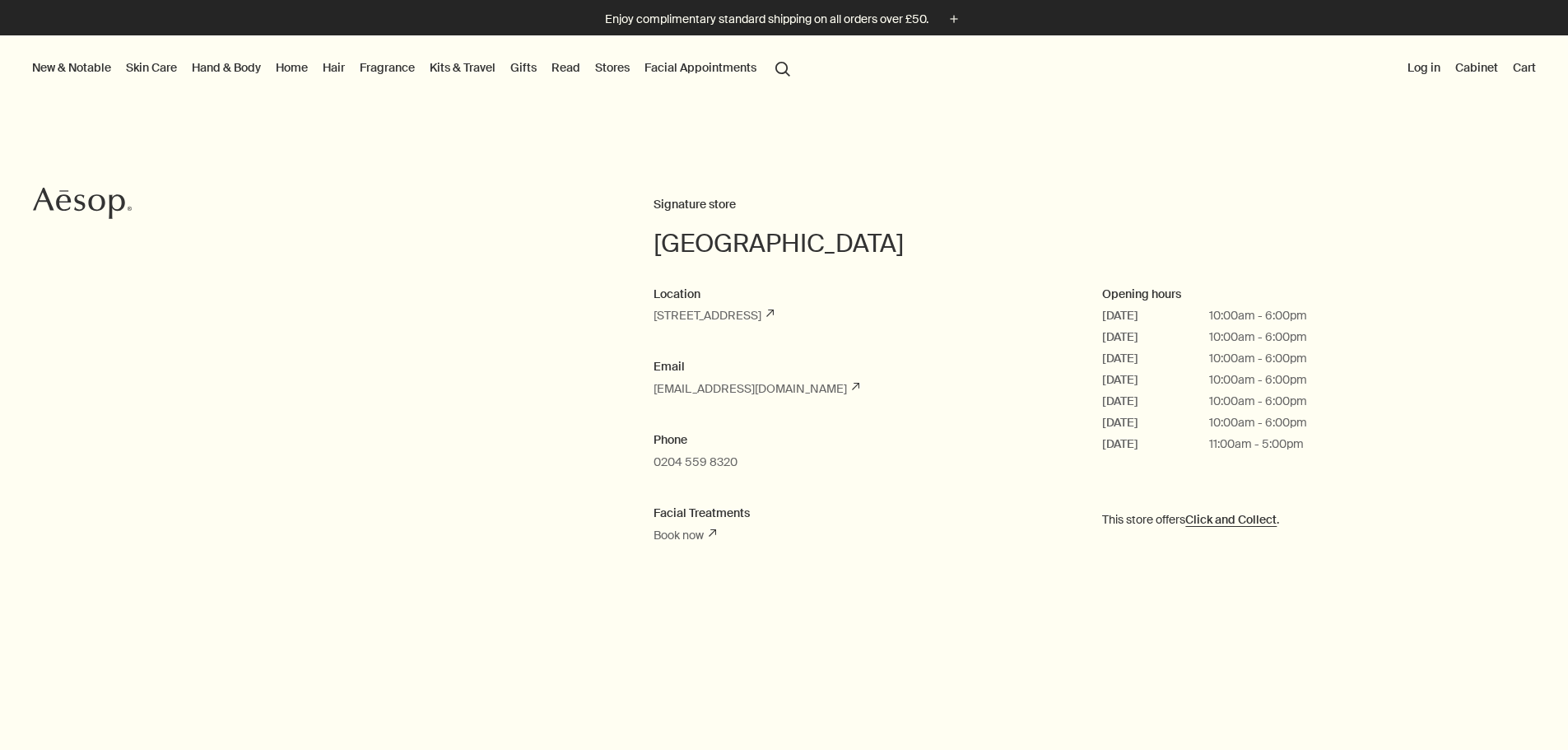
click at [759, 73] on link "Facial Appointments" at bounding box center [700, 67] width 118 height 21
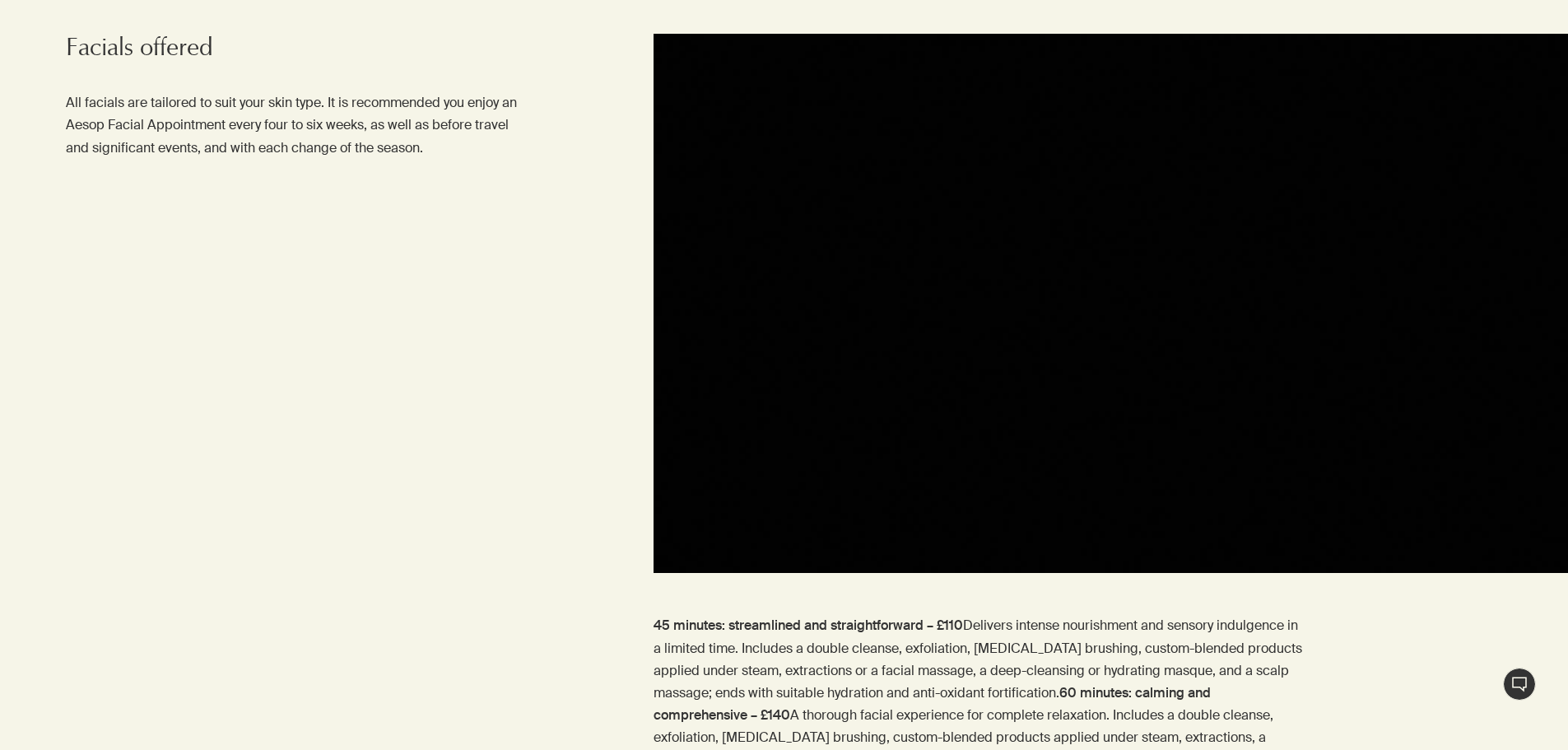
scroll to position [1400, 0]
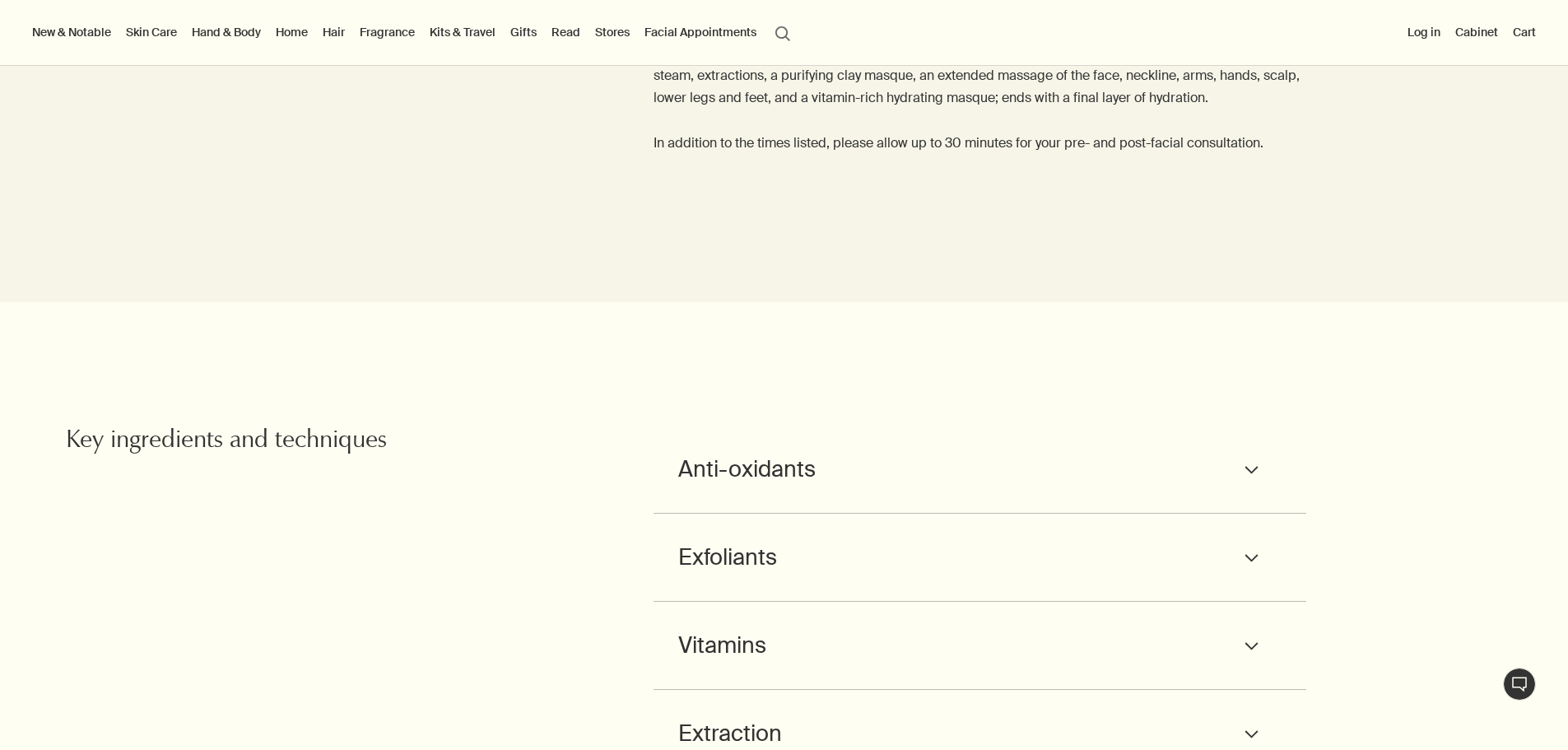
scroll to position [1483, 0]
